Goal: Navigation & Orientation: Find specific page/section

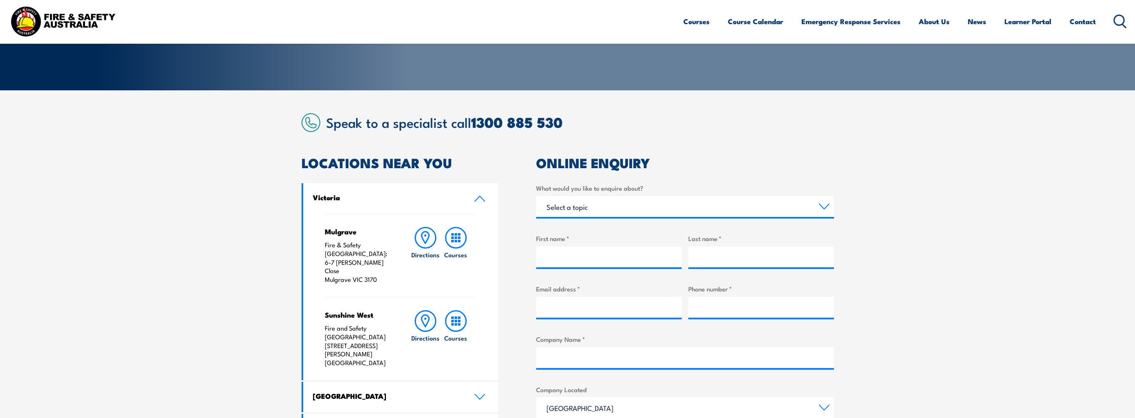
scroll to position [166, 0]
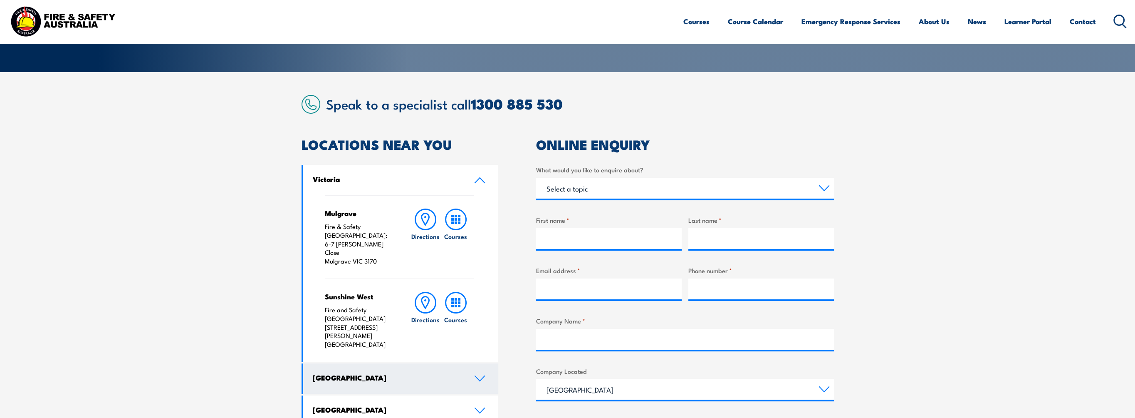
click at [482, 363] on link "[GEOGRAPHIC_DATA]" at bounding box center [400, 378] width 195 height 30
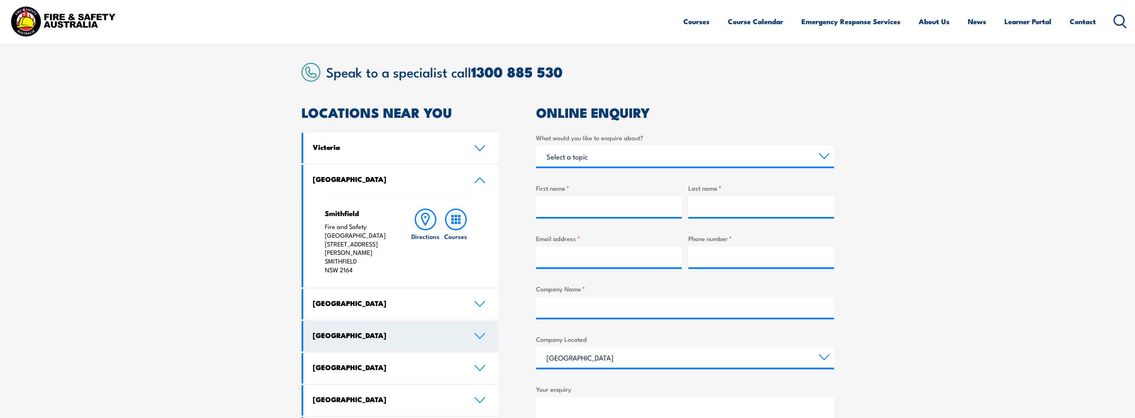
scroll to position [291, 0]
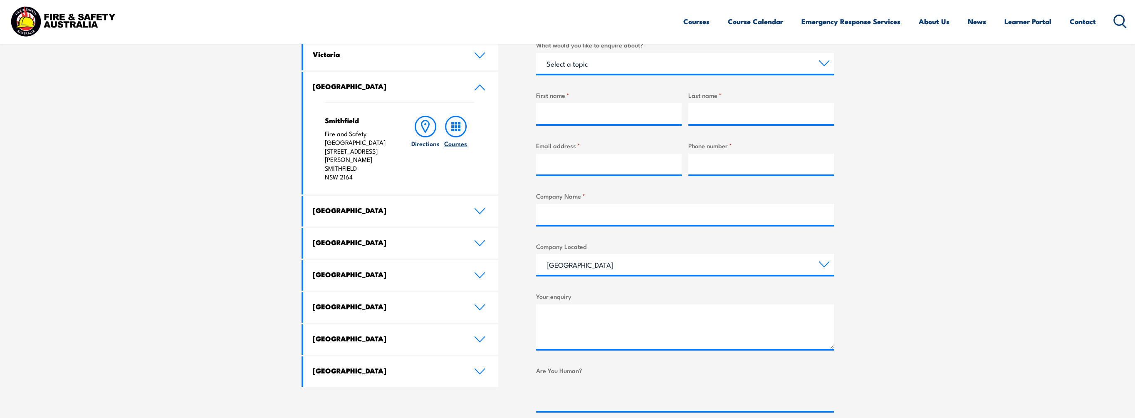
click at [458, 141] on h6 "Courses" at bounding box center [455, 143] width 23 height 9
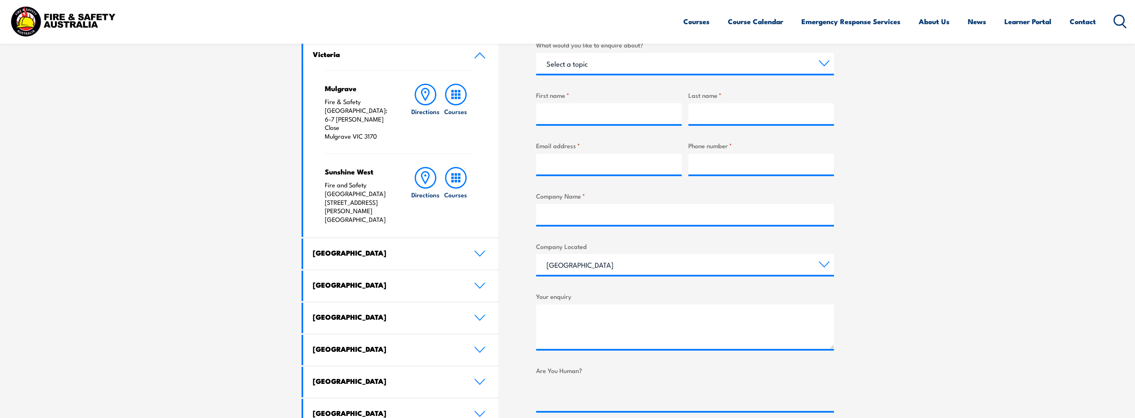
click at [477, 55] on icon at bounding box center [480, 55] width 10 height 5
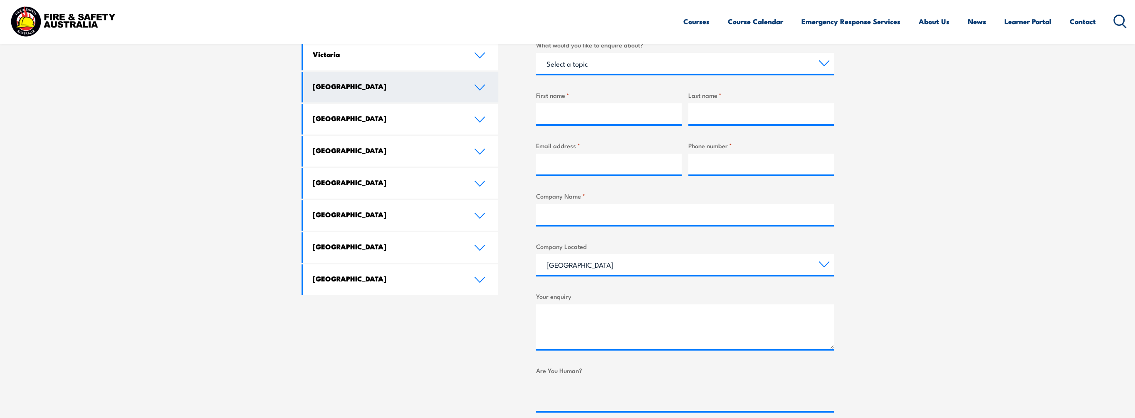
click at [479, 85] on icon at bounding box center [479, 87] width 11 height 7
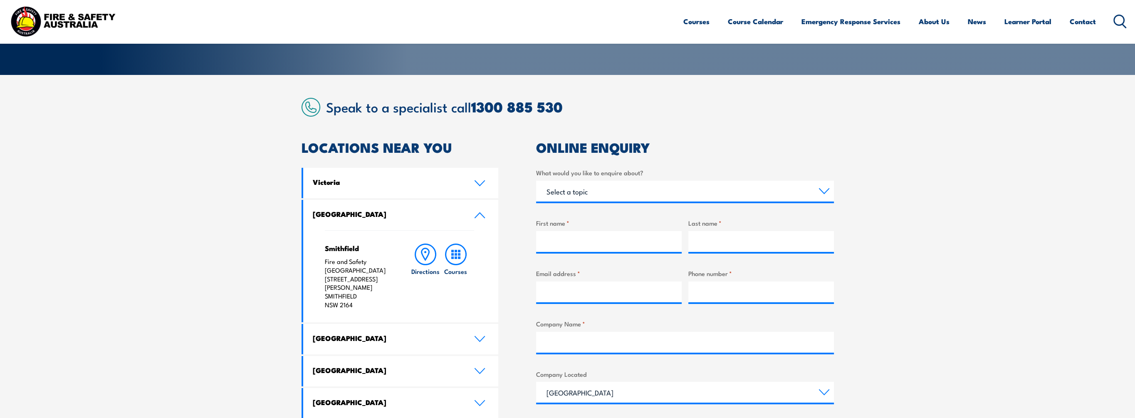
scroll to position [42, 0]
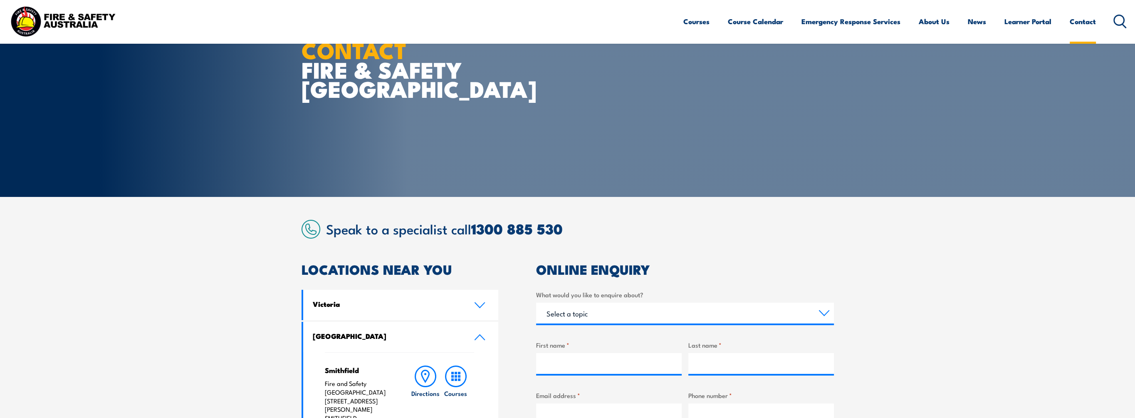
click at [1088, 22] on link "Contact" at bounding box center [1083, 21] width 26 height 22
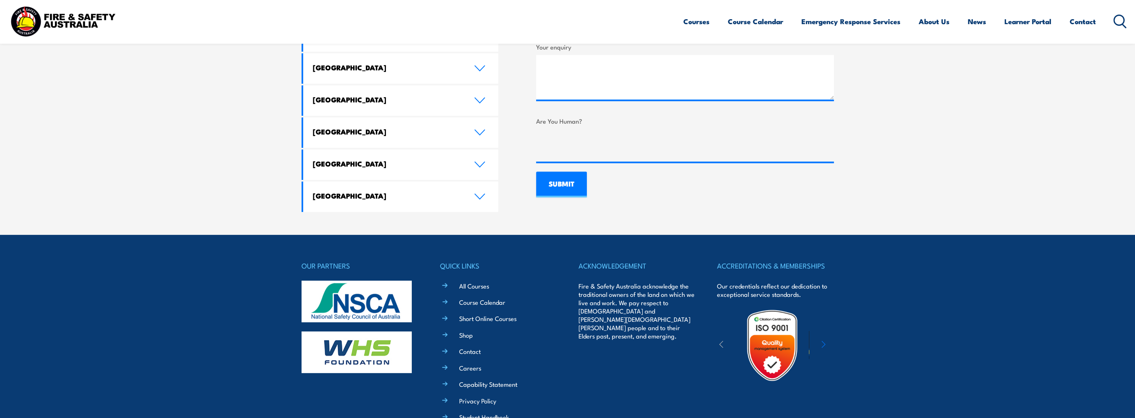
scroll to position [541, 0]
